Goal: Transaction & Acquisition: Subscribe to service/newsletter

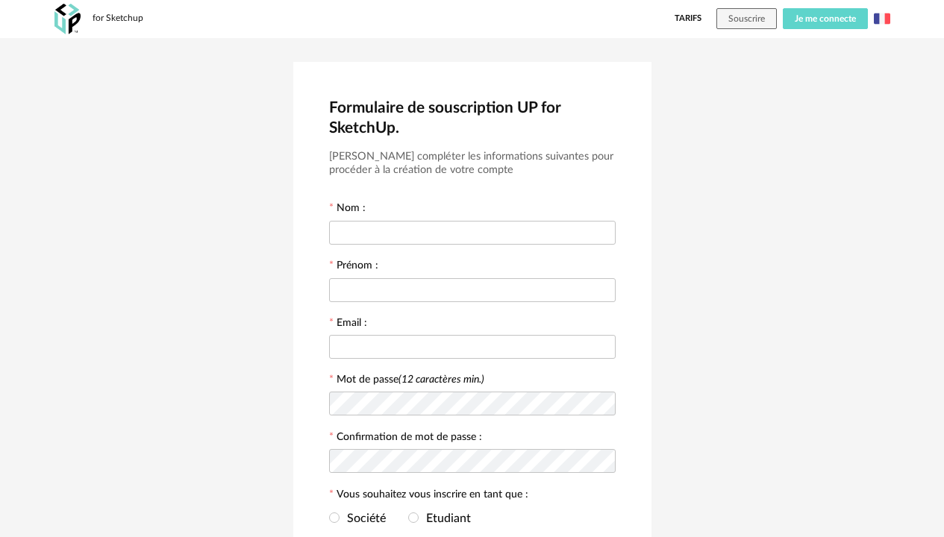
click at [818, 22] on span "Je me connecte" at bounding box center [824, 18] width 61 height 9
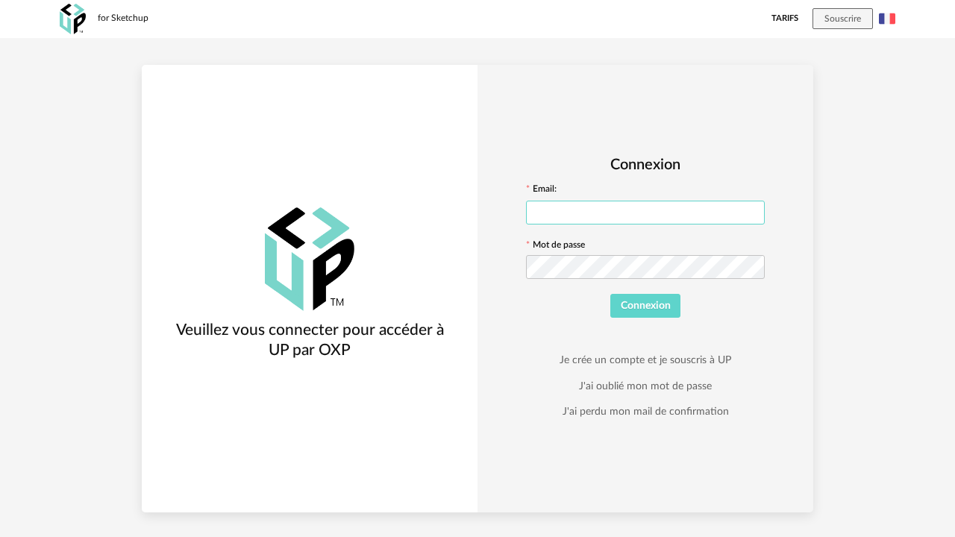
type input "**********"
click at [653, 315] on button "Connexion" at bounding box center [645, 306] width 70 height 24
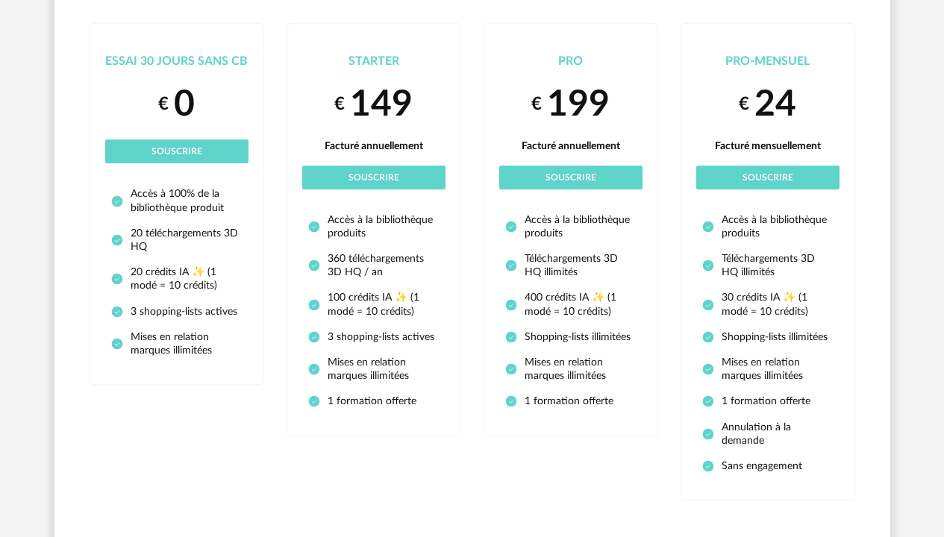
scroll to position [167, 0]
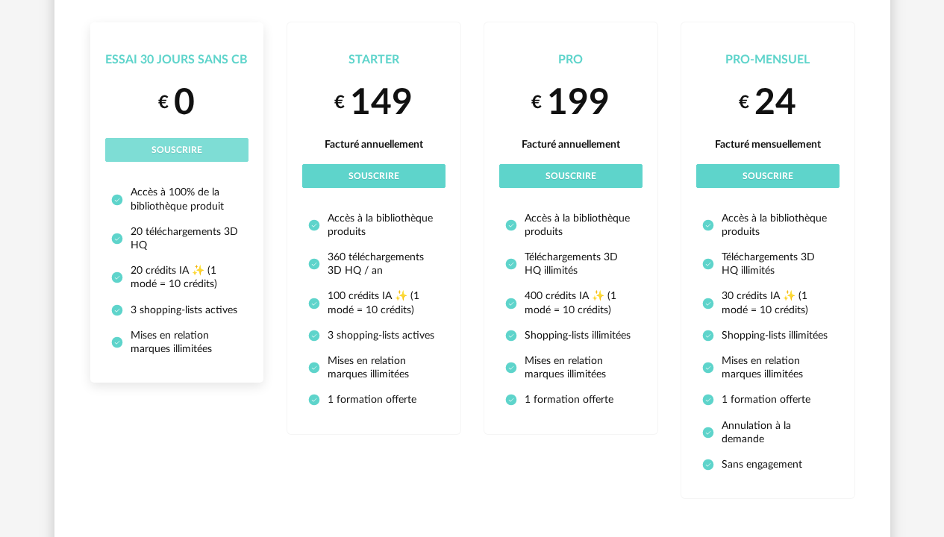
click at [211, 154] on button "Souscrire" at bounding box center [176, 150] width 143 height 24
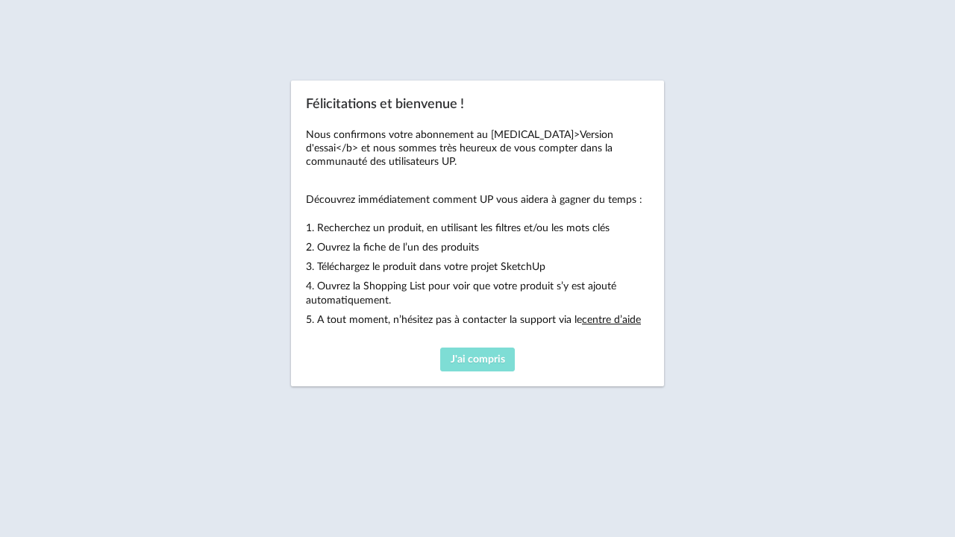
click at [489, 357] on span "J'ai compris" at bounding box center [478, 359] width 54 height 10
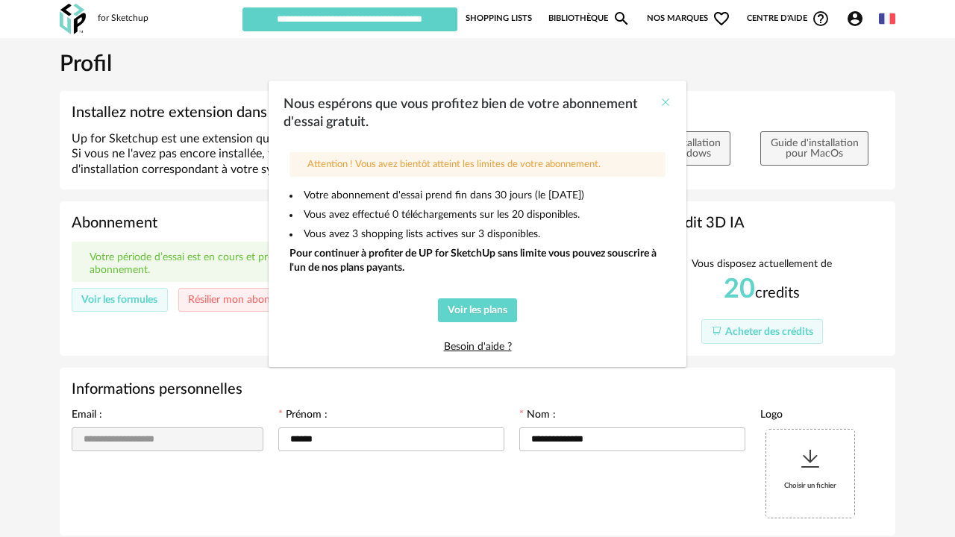
click at [661, 105] on icon "Close" at bounding box center [665, 102] width 12 height 12
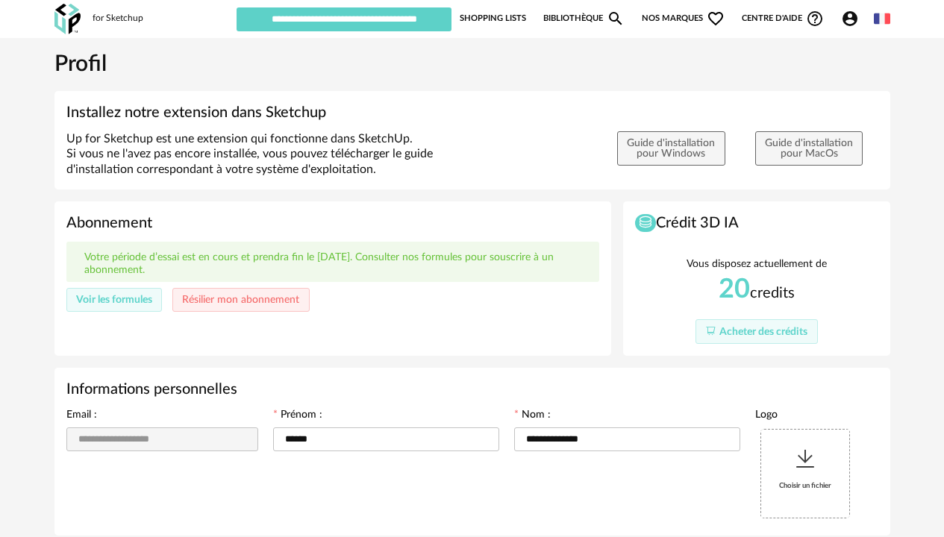
scroll to position [3, 0]
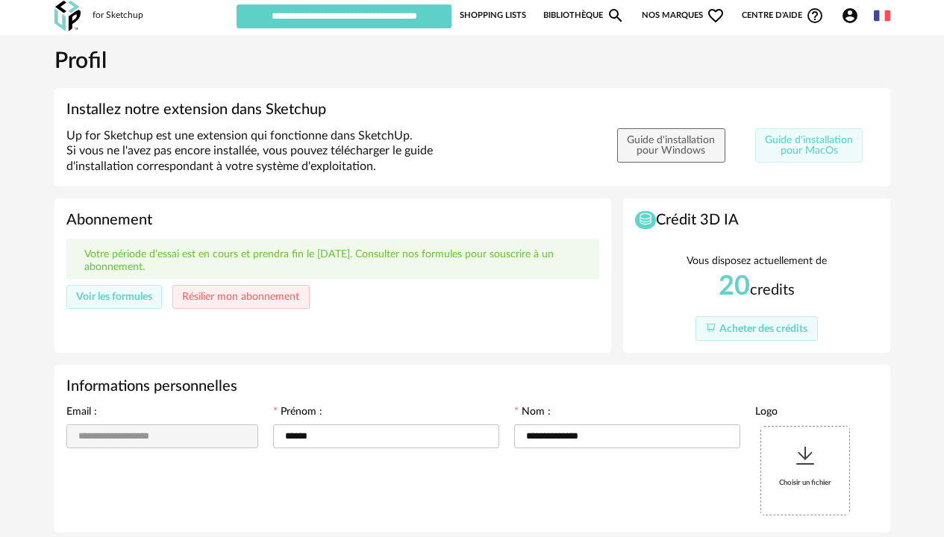
click at [822, 148] on button "Guide d'installation pour MacOs" at bounding box center [809, 145] width 108 height 34
